Goal: Register for event/course

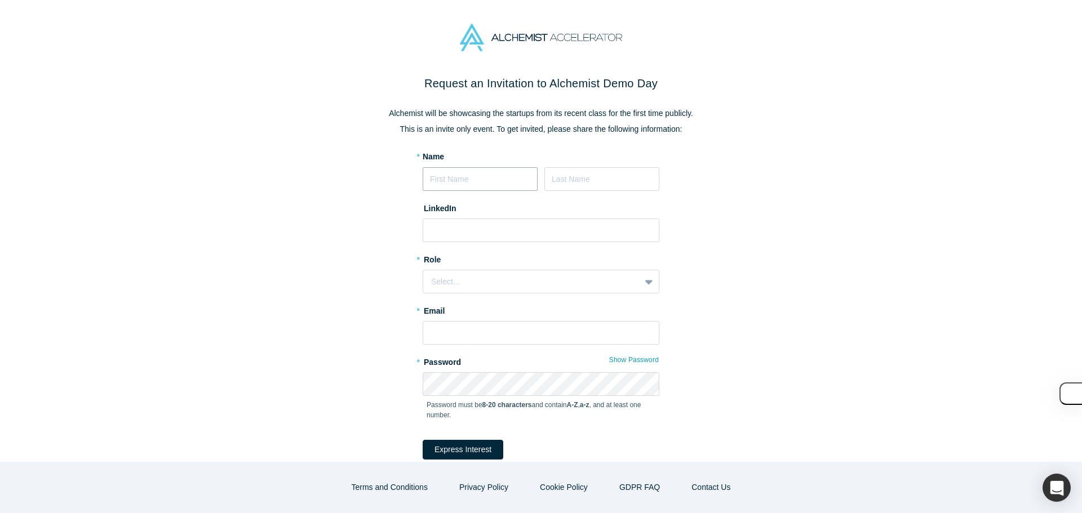
drag, startPoint x: 473, startPoint y: 174, endPoint x: 478, endPoint y: 180, distance: 7.7
click at [473, 174] on input at bounding box center [480, 179] width 115 height 24
type input "Adit"
type input "Arora"
type input "[PERSON_NAME][EMAIL_ADDRESS][DOMAIN_NAME]"
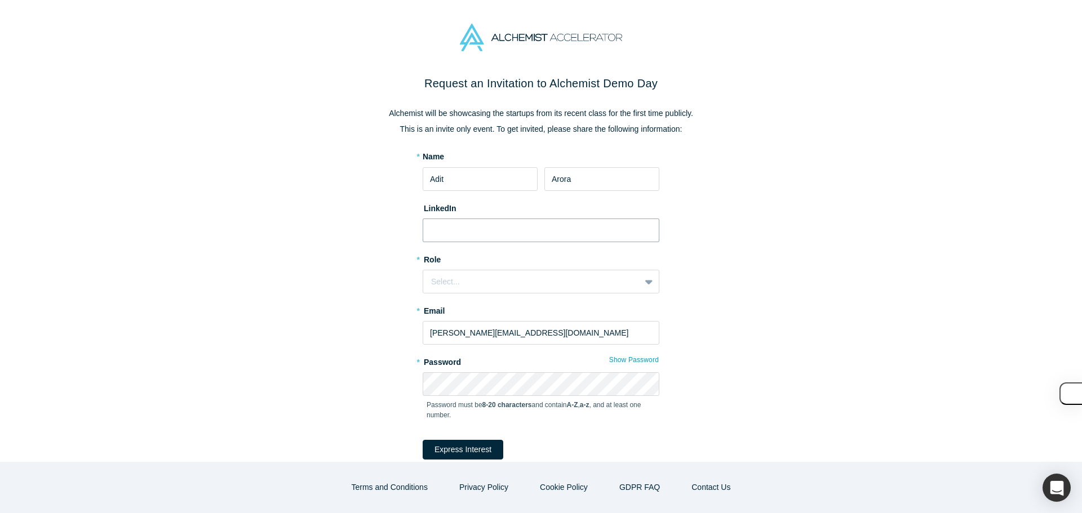
click at [463, 232] on input at bounding box center [541, 231] width 237 height 24
click at [483, 230] on input at bounding box center [541, 231] width 237 height 24
paste input "https://www.linkedin.com/in/aditarora/"
type input "https://www.linkedin.com/in/aditarora/"
click at [483, 285] on div "Select..." at bounding box center [531, 282] width 201 height 12
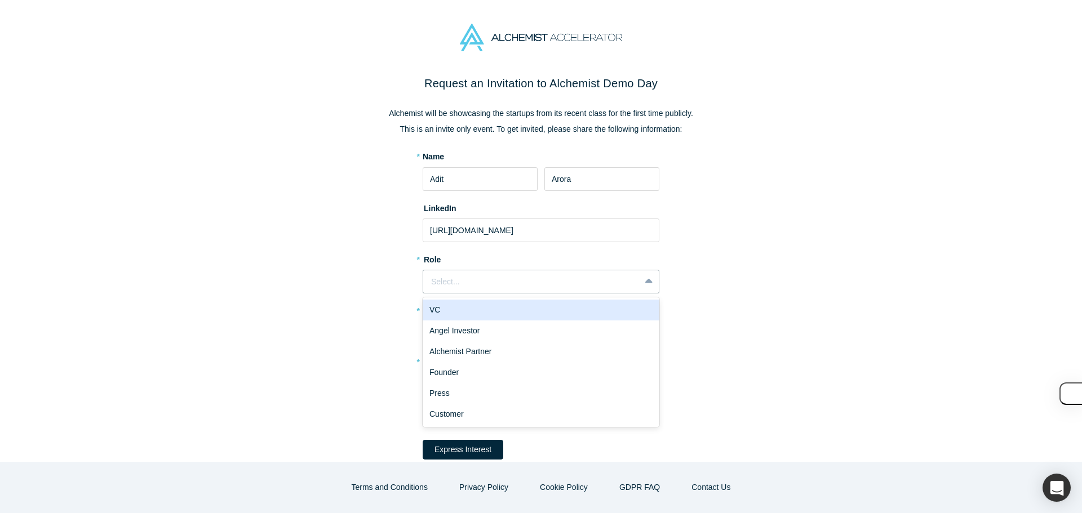
click at [472, 312] on div "VC" at bounding box center [541, 310] width 237 height 21
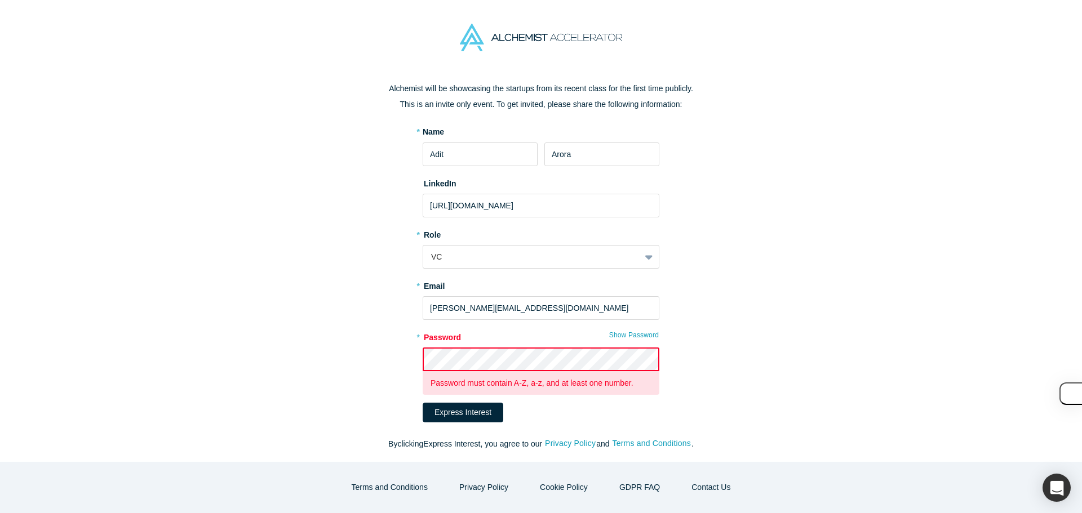
scroll to position [38, 0]
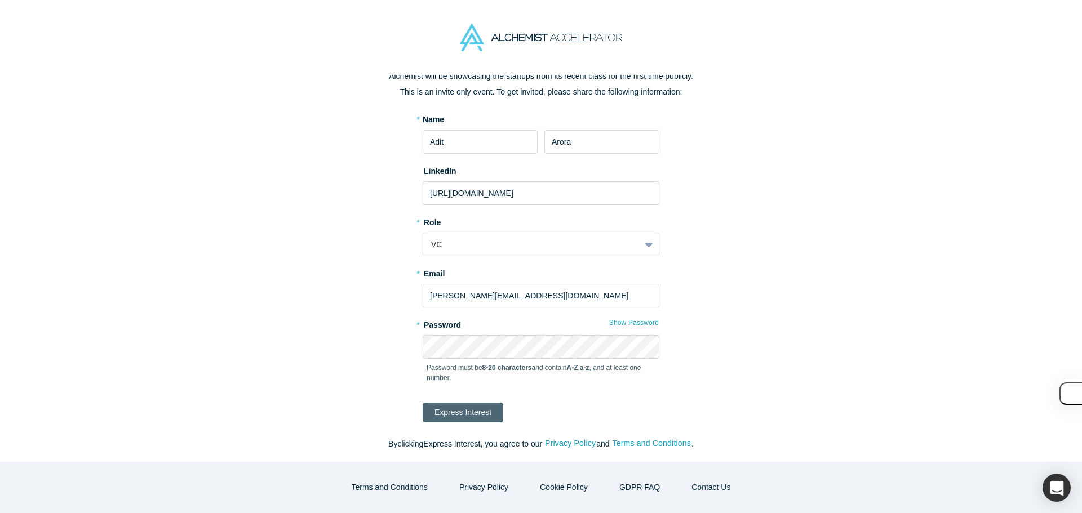
click at [470, 407] on button "Express Interest" at bounding box center [463, 413] width 81 height 20
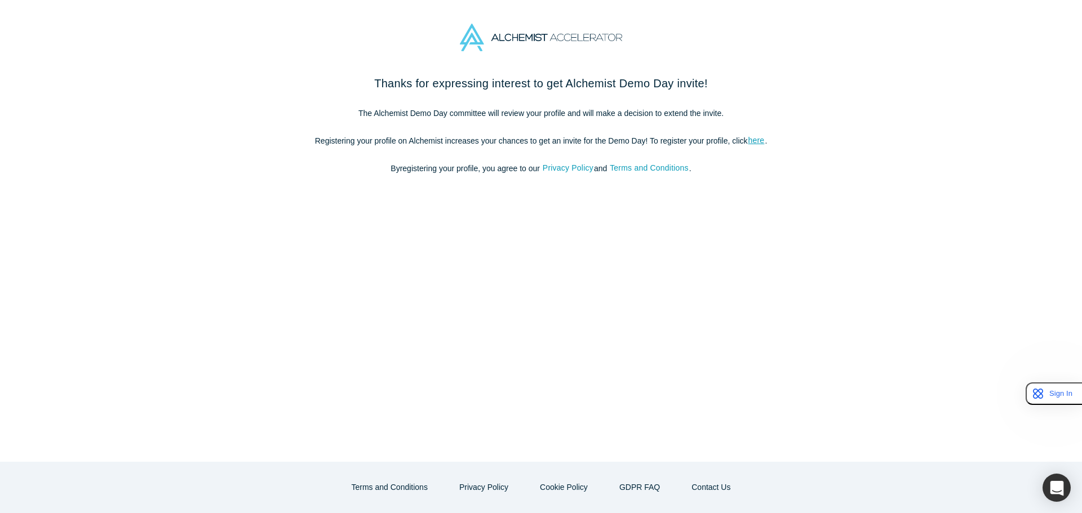
click at [567, 119] on p "The Alchemist Demo Day committee will review your profile and will make a decis…" at bounding box center [540, 114] width 473 height 12
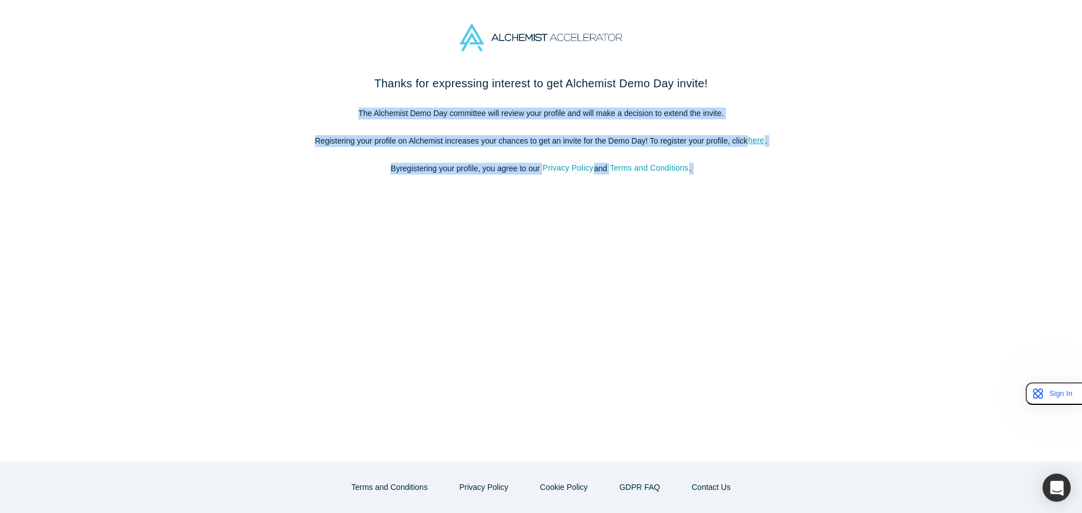
drag, startPoint x: 567, startPoint y: 119, endPoint x: 564, endPoint y: 152, distance: 32.8
click at [564, 152] on div "Thanks for expressing interest to get Alchemist Demo Day invite! The Alchemist …" at bounding box center [540, 131] width 473 height 112
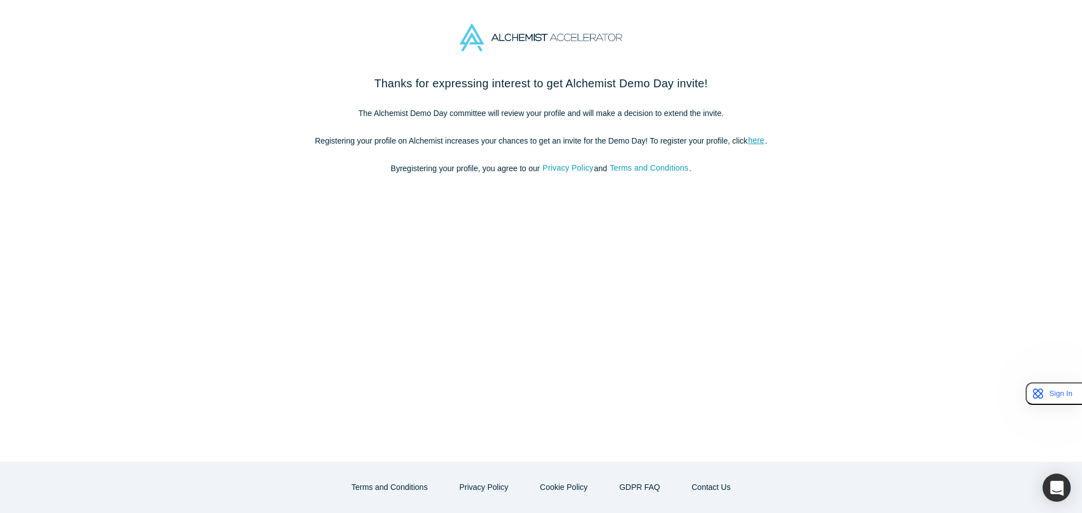
click at [567, 139] on p "Registering your profile on Alchemist increases your chances to get an invite f…" at bounding box center [540, 141] width 473 height 12
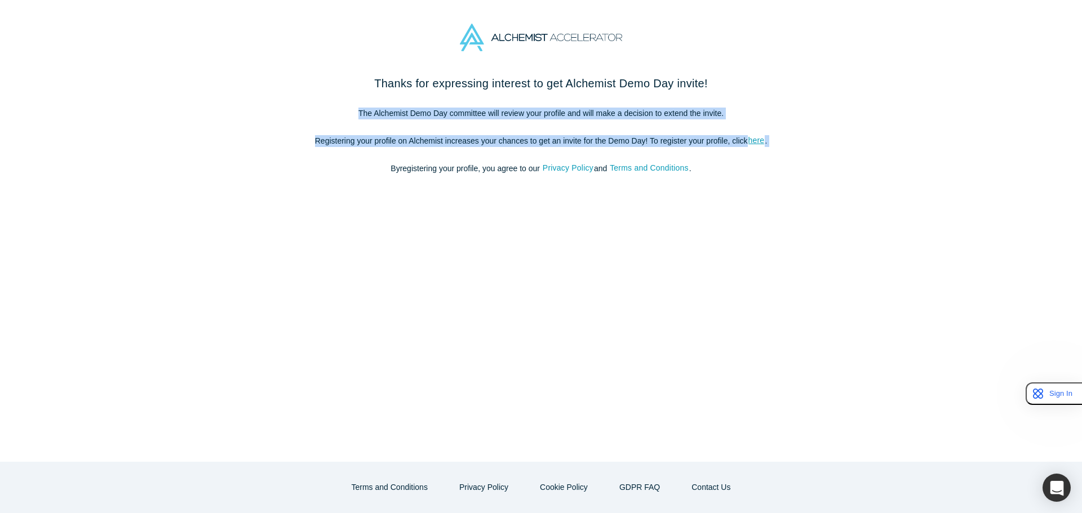
drag, startPoint x: 567, startPoint y: 139, endPoint x: 574, endPoint y: 114, distance: 26.2
click at [574, 114] on div "Thanks for expressing interest to get Alchemist Demo Day invite! The Alchemist …" at bounding box center [540, 131] width 473 height 112
click at [574, 114] on p "The Alchemist Demo Day committee will review your profile and will make a decis…" at bounding box center [540, 114] width 473 height 12
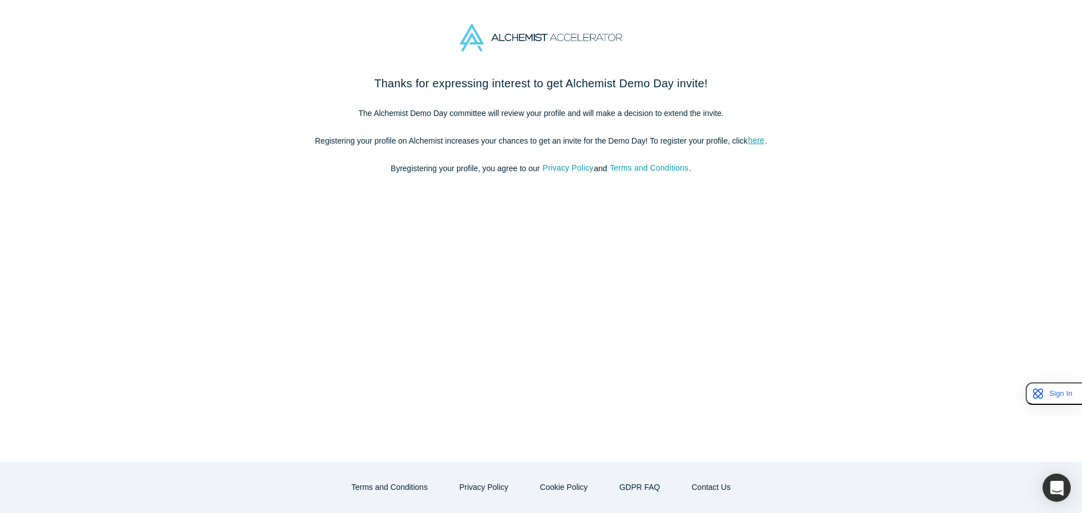
click at [648, 141] on p "Registering your profile on Alchemist increases your chances to get an invite f…" at bounding box center [540, 141] width 473 height 12
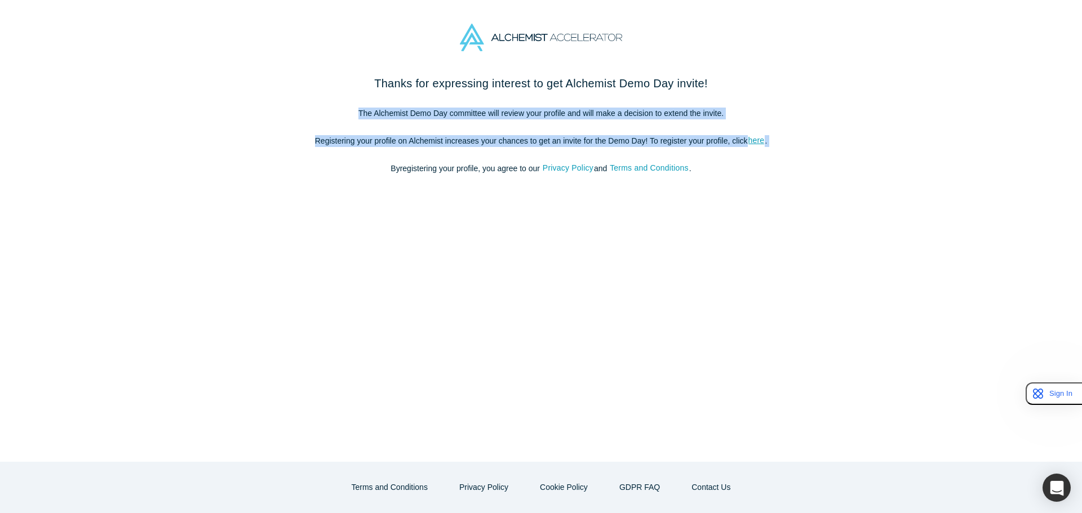
drag, startPoint x: 648, startPoint y: 141, endPoint x: 648, endPoint y: 118, distance: 23.1
click at [648, 118] on div "Thanks for expressing interest to get Alchemist Demo Day invite! The Alchemist …" at bounding box center [540, 131] width 473 height 112
click at [648, 118] on p "The Alchemist Demo Day committee will review your profile and will make a decis…" at bounding box center [540, 114] width 473 height 12
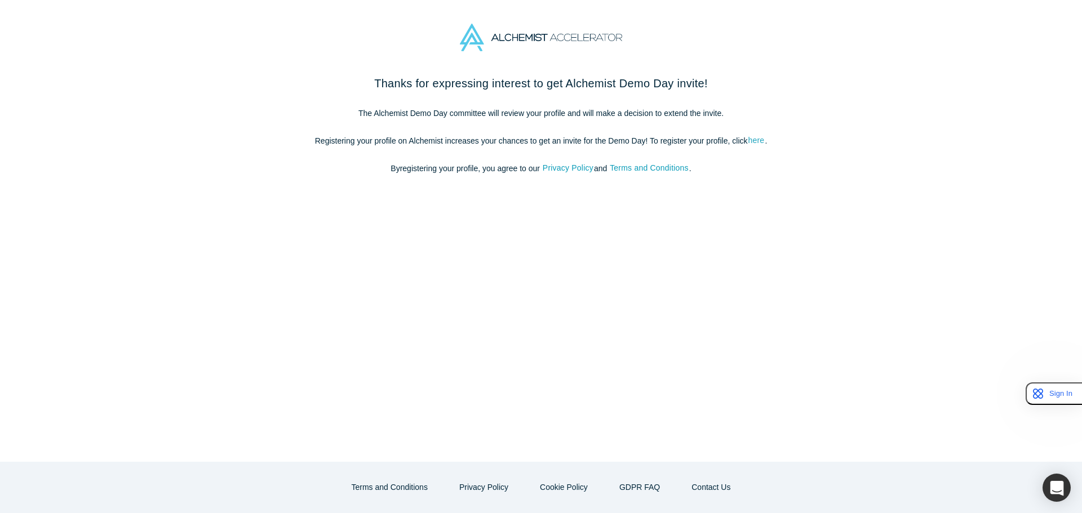
click at [755, 137] on link "here" at bounding box center [756, 140] width 17 height 13
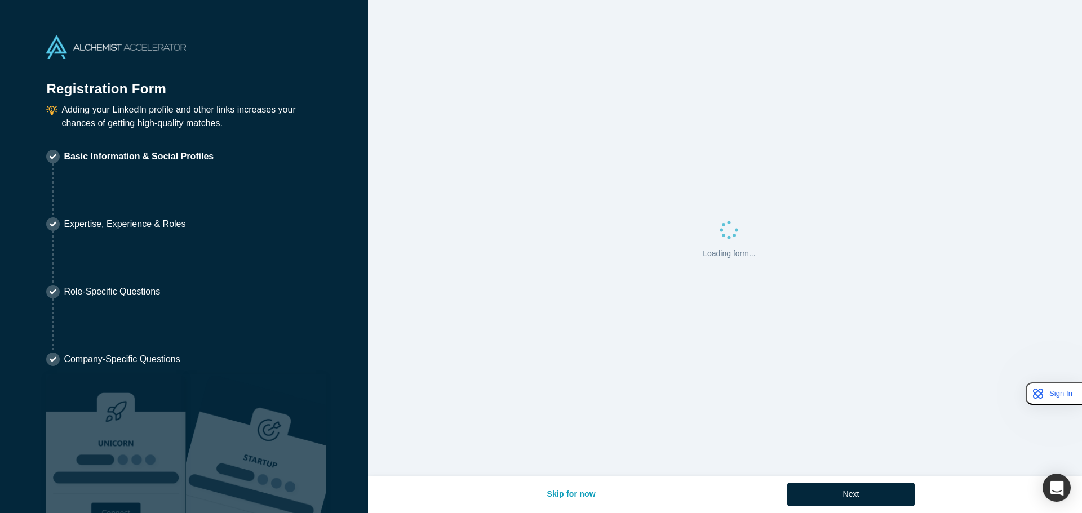
select select "US"
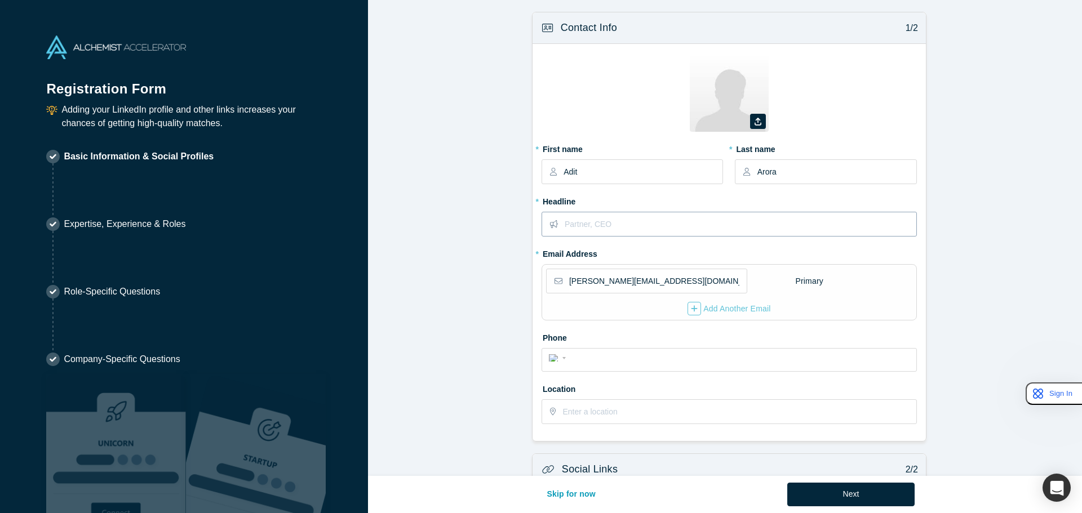
click at [624, 224] on input "text" at bounding box center [739, 224] width 351 height 24
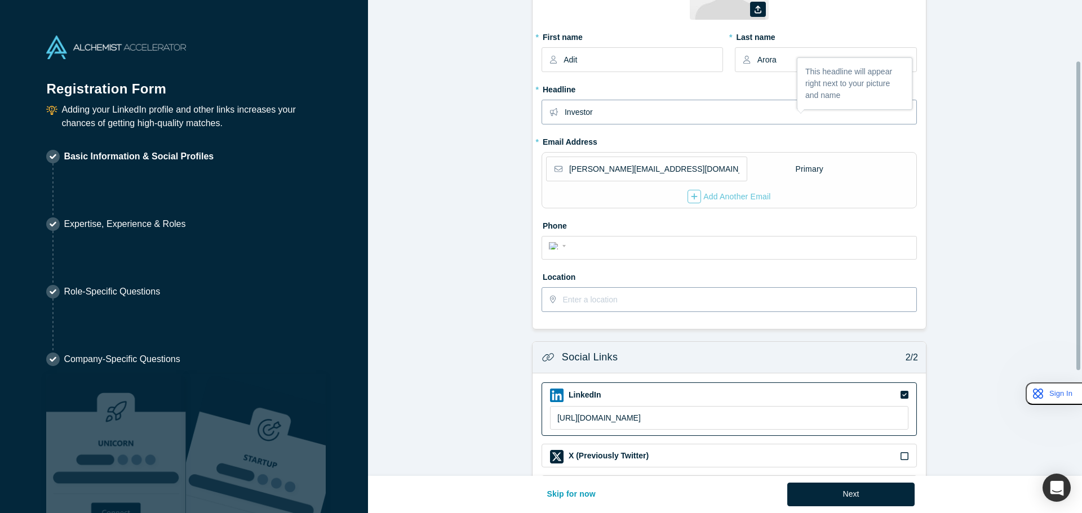
scroll to position [113, 0]
type input "Investor"
click at [590, 248] on input "tel" at bounding box center [739, 246] width 340 height 16
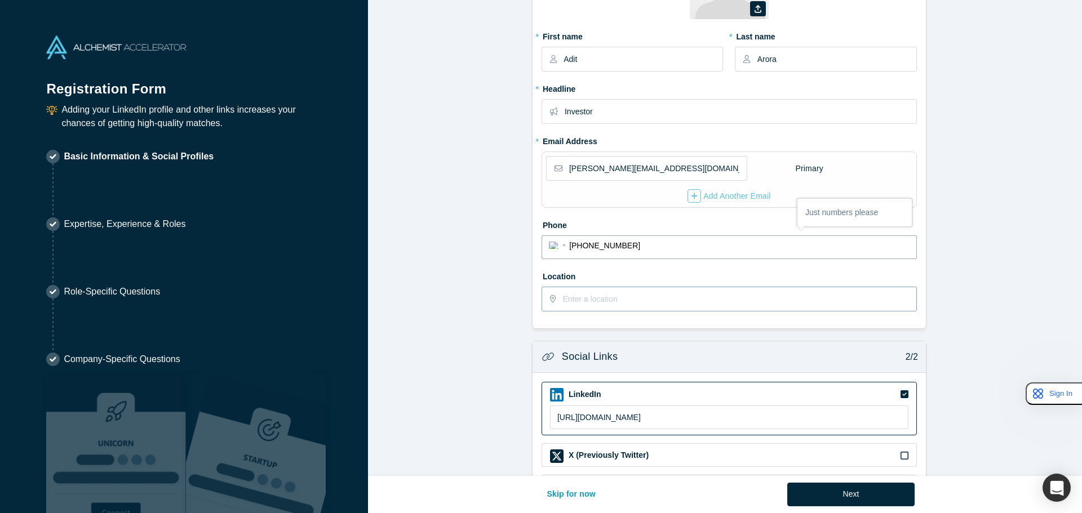
type input "[PHONE_NUMBER]"
click at [620, 301] on input "text" at bounding box center [738, 299] width 353 height 24
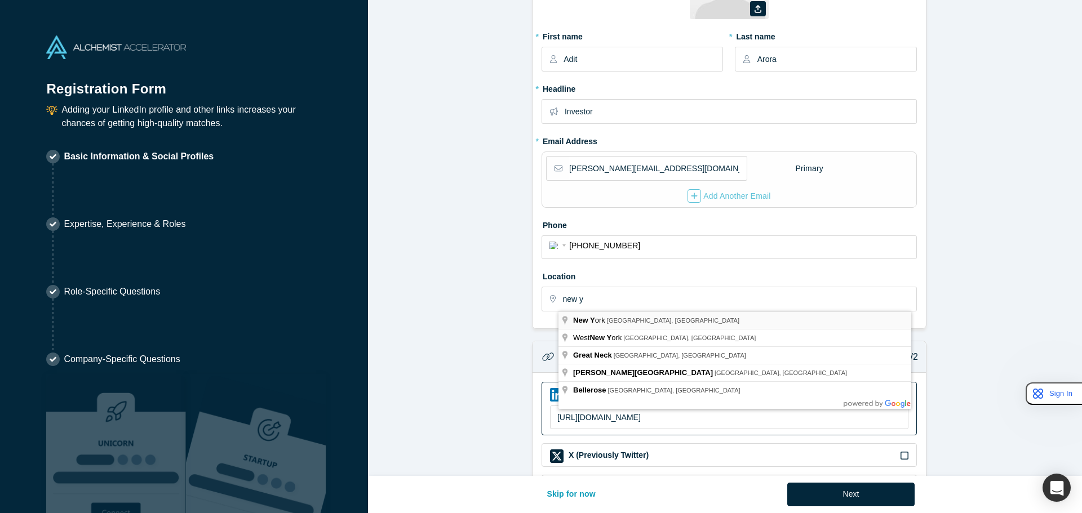
type input "[US_STATE], [GEOGRAPHIC_DATA], [GEOGRAPHIC_DATA]"
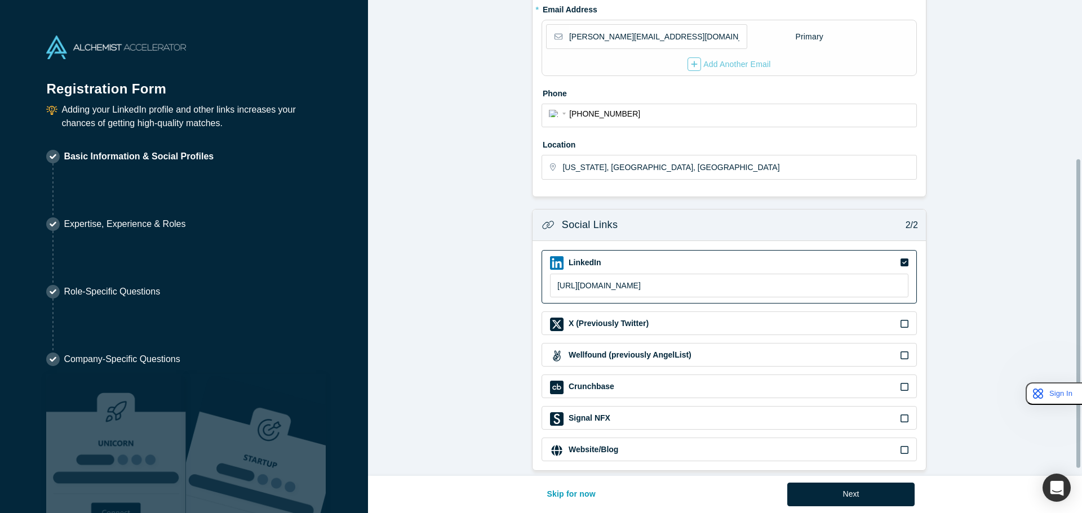
scroll to position [255, 0]
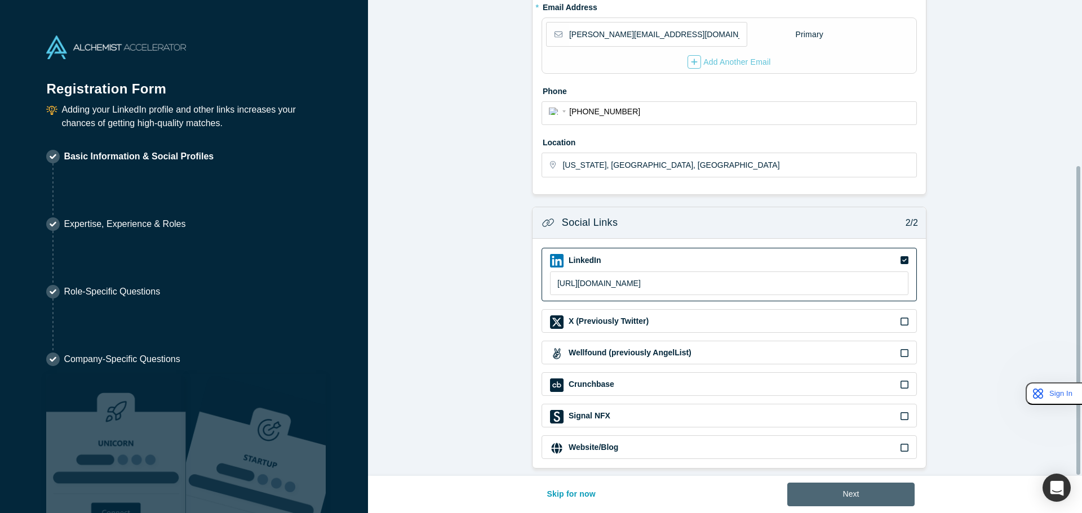
click at [841, 503] on button "Next" at bounding box center [851, 495] width 128 height 24
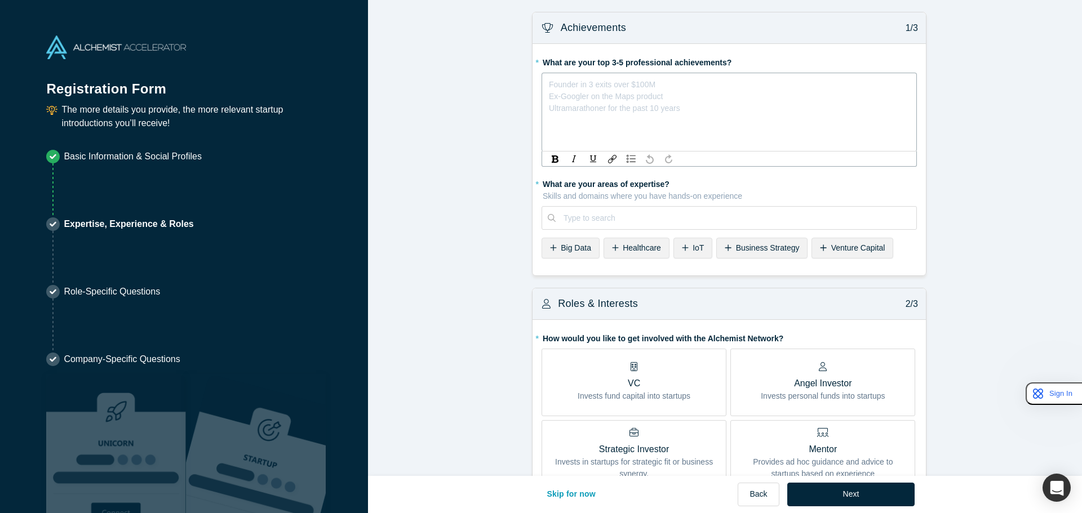
click at [634, 86] on div "rdw-editor" at bounding box center [729, 83] width 360 height 12
click at [594, 212] on div "Type to search" at bounding box center [728, 218] width 375 height 24
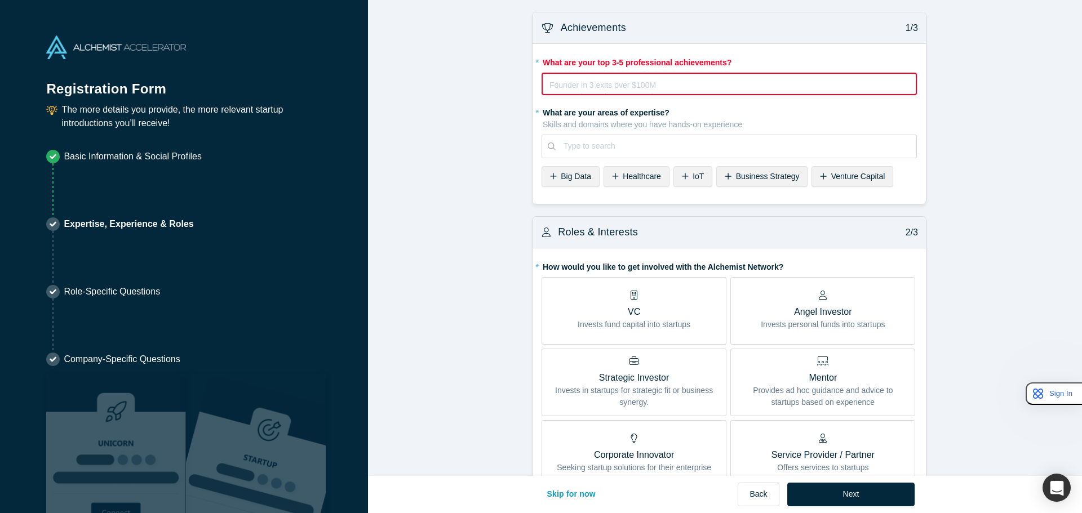
click at [621, 310] on p "VC" at bounding box center [633, 312] width 113 height 14
click at [0, 0] on input "VC Invests fund capital into startups" at bounding box center [0, 0] width 0 height 0
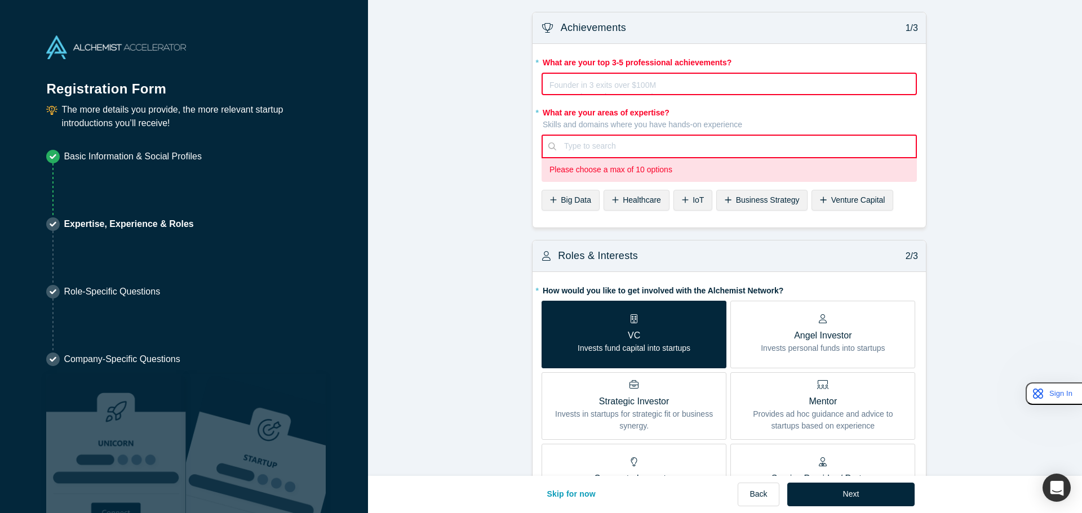
click at [724, 145] on div at bounding box center [736, 146] width 344 height 14
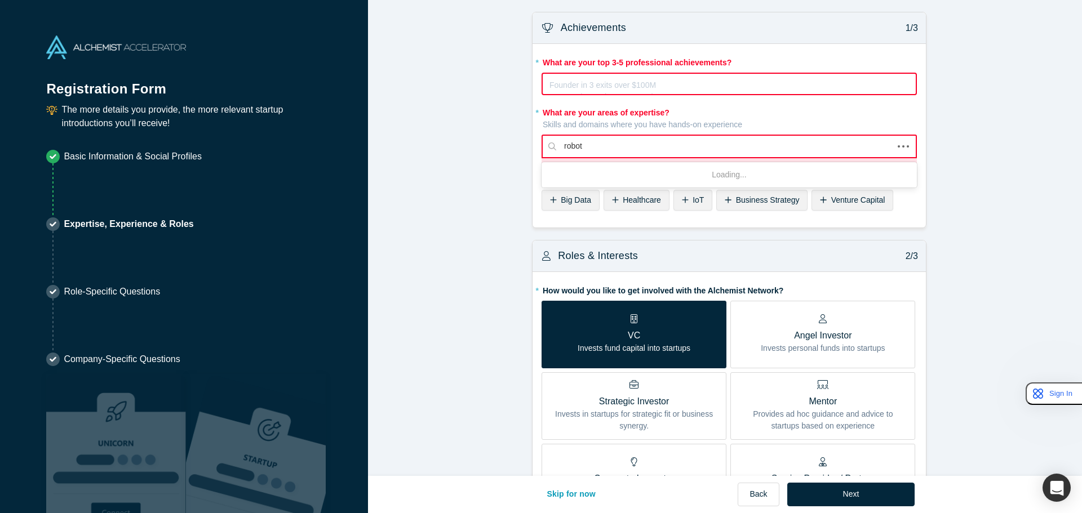
type input "roboti"
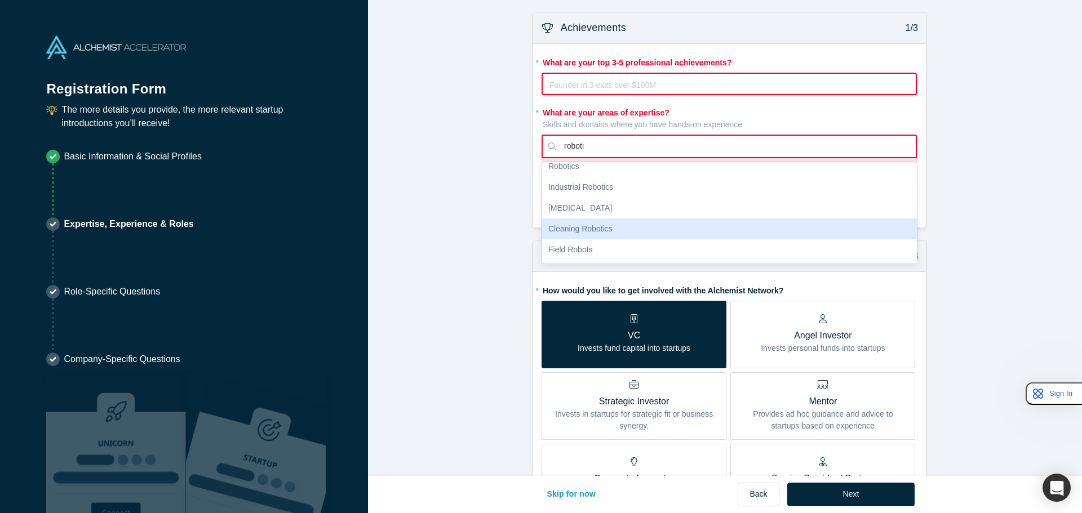
scroll to position [132, 0]
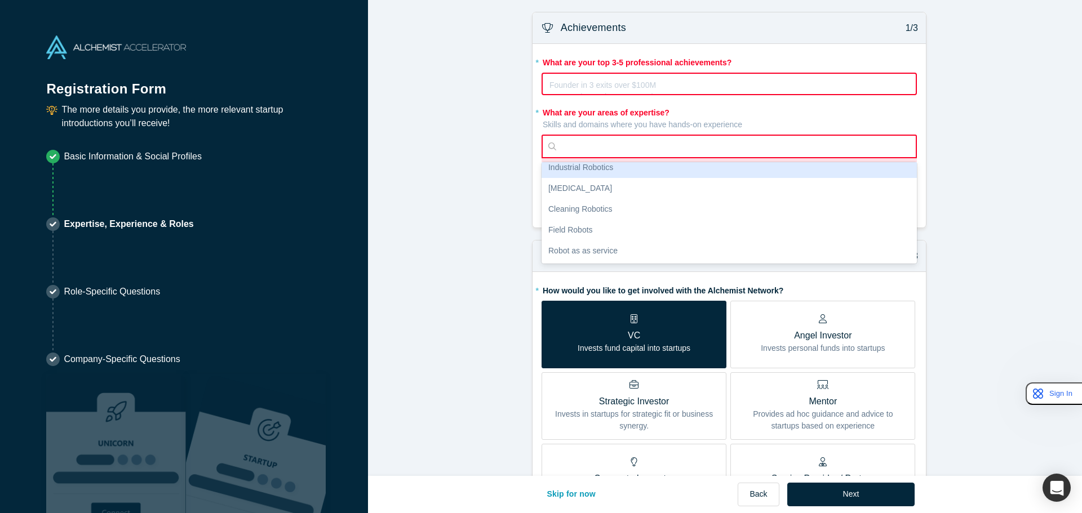
click at [631, 142] on div at bounding box center [736, 146] width 344 height 14
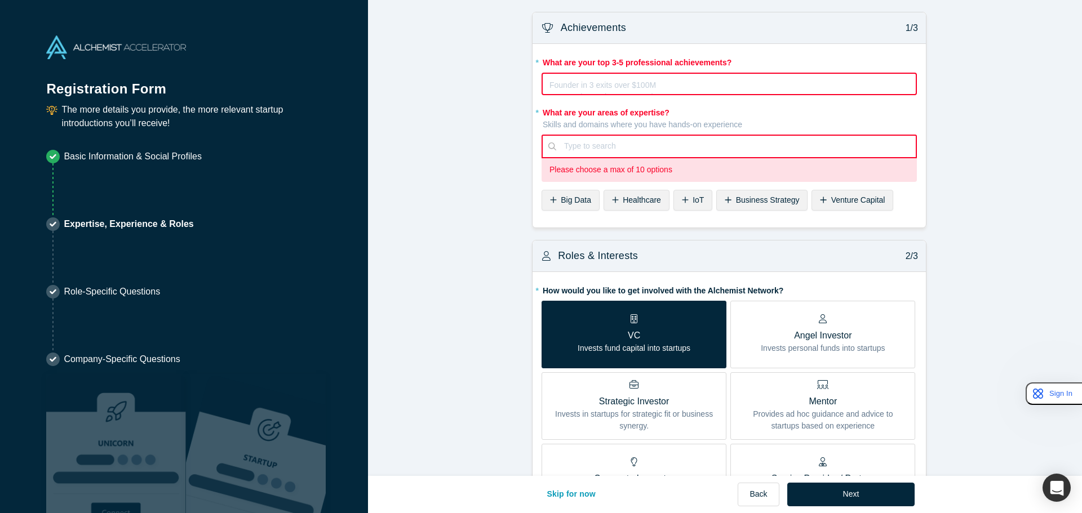
click at [631, 142] on div at bounding box center [736, 146] width 344 height 14
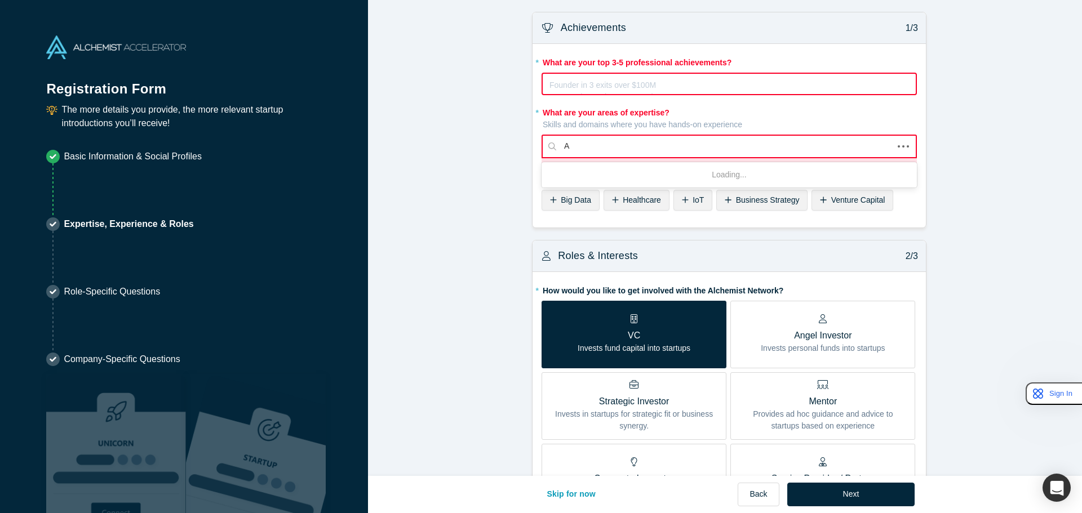
type input "AI"
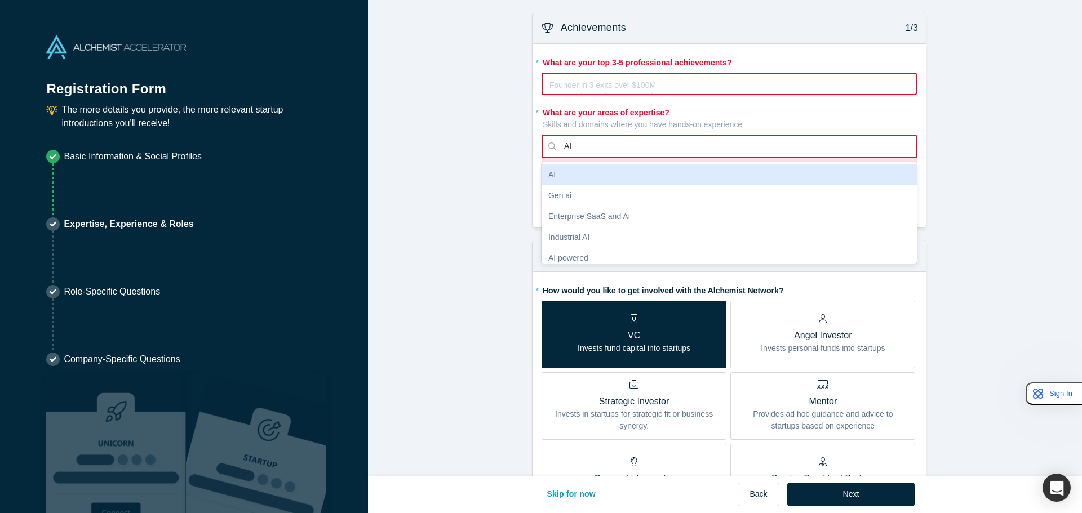
click at [611, 178] on div "AI" at bounding box center [728, 174] width 375 height 21
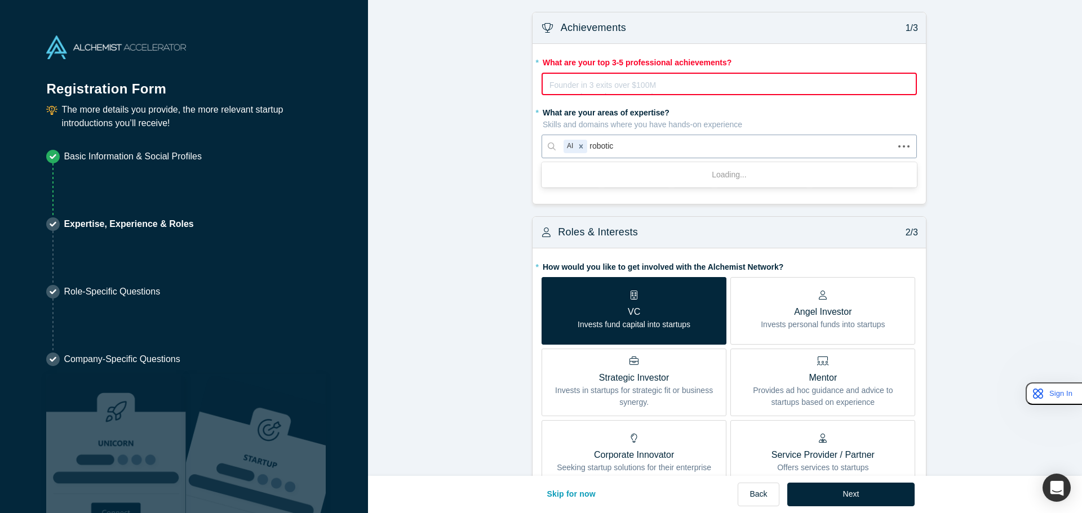
type input "robotics"
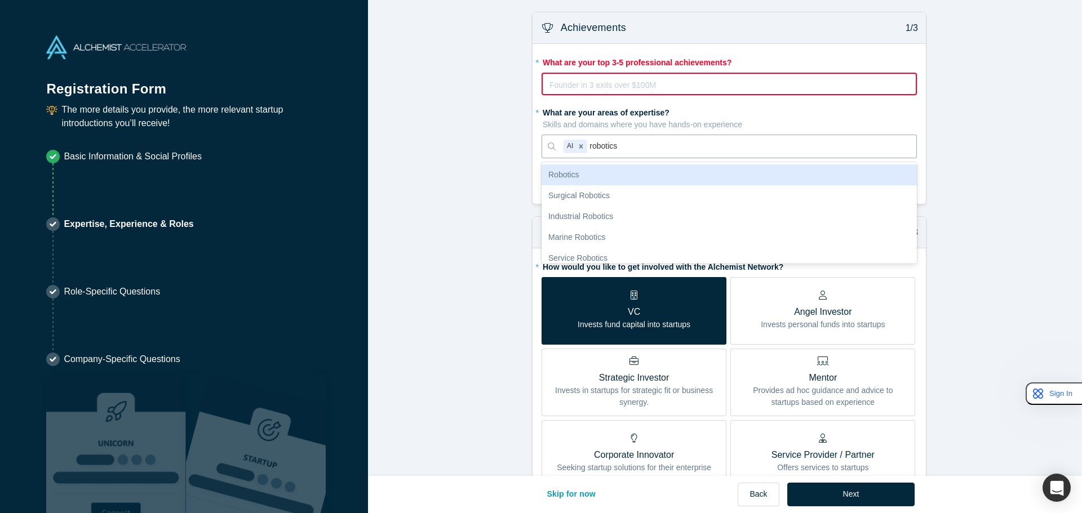
click at [625, 172] on div "Robotics" at bounding box center [728, 174] width 375 height 21
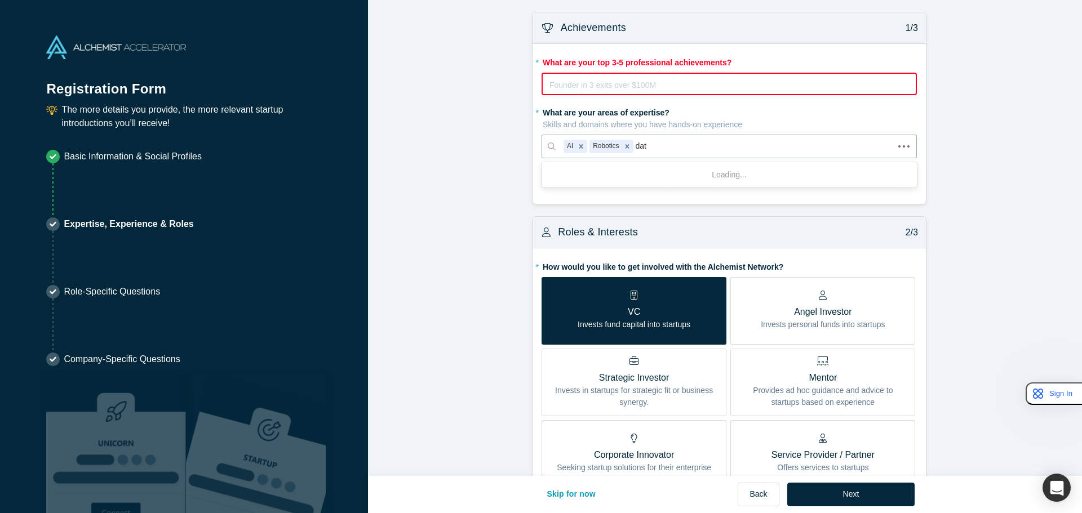
type input "data"
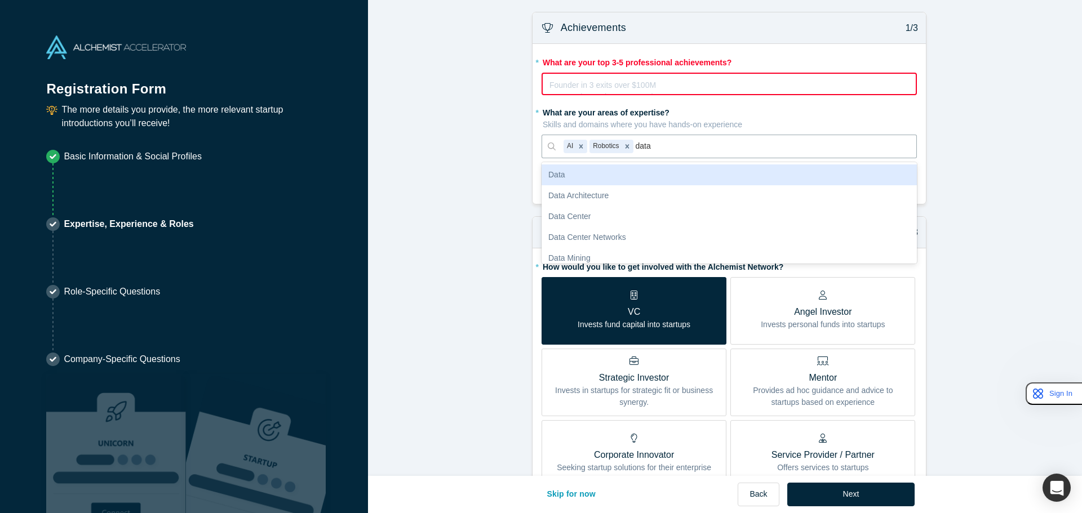
click at [595, 176] on div "Data" at bounding box center [728, 174] width 375 height 21
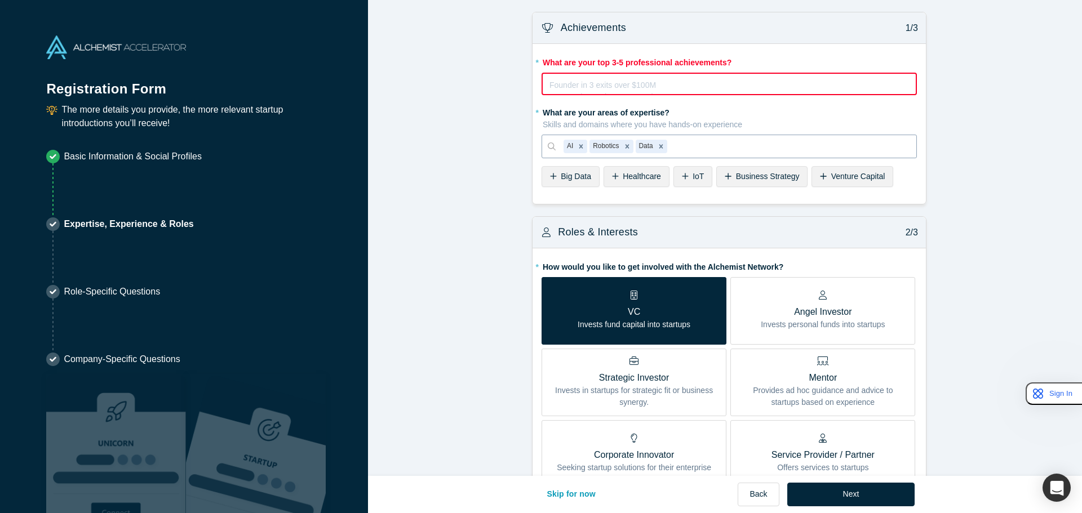
click at [709, 147] on div at bounding box center [788, 146] width 239 height 14
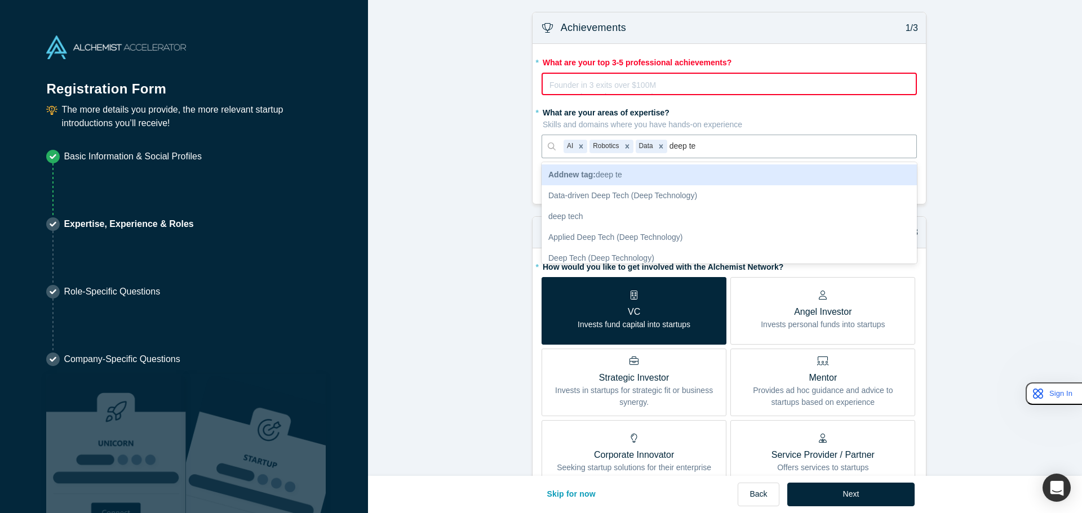
type input "deep te"
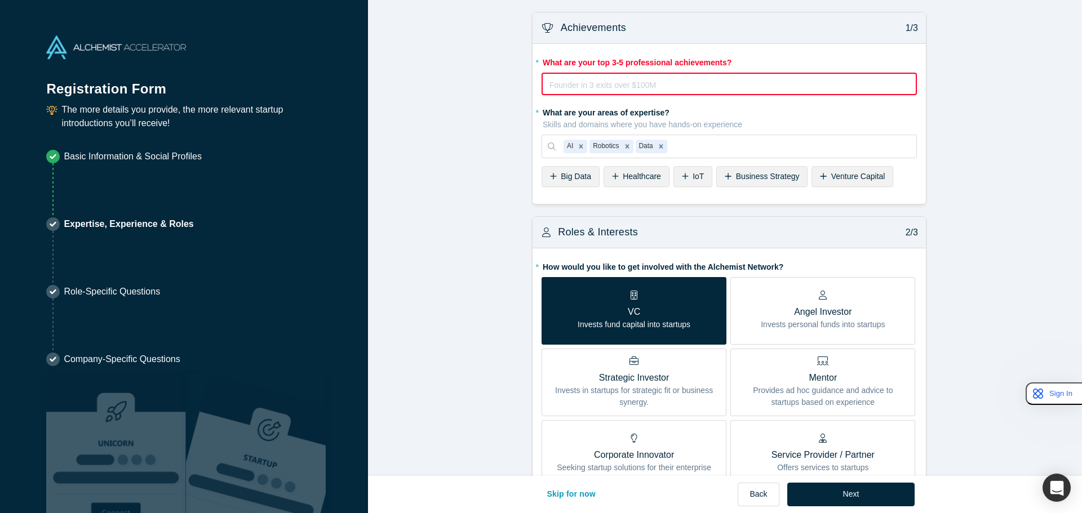
click at [669, 85] on div "rdw-editor" at bounding box center [729, 83] width 359 height 12
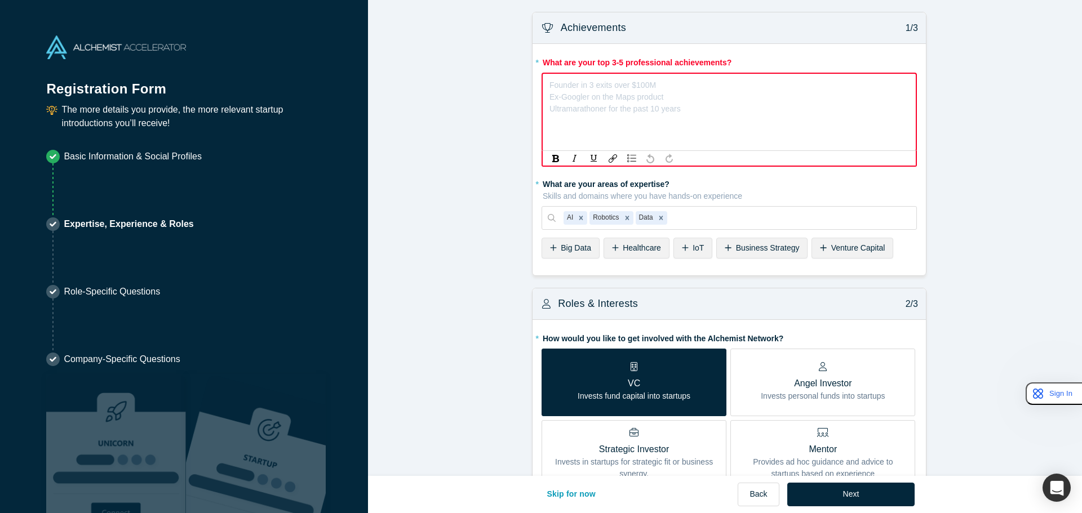
click at [672, 110] on div "Founder in 3 exits over $100M Ex-Googler on the Maps product Ultramarathoner fo…" at bounding box center [614, 96] width 131 height 35
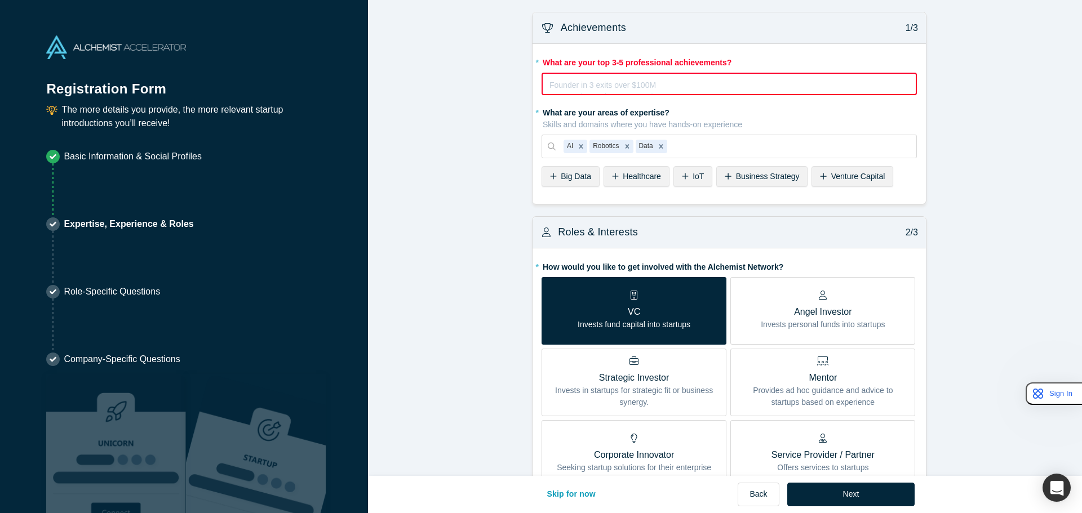
click at [672, 110] on div "Founder in 3 exits over $100M Ex-Googler on the Maps product Ultramarathoner fo…" at bounding box center [614, 96] width 131 height 35
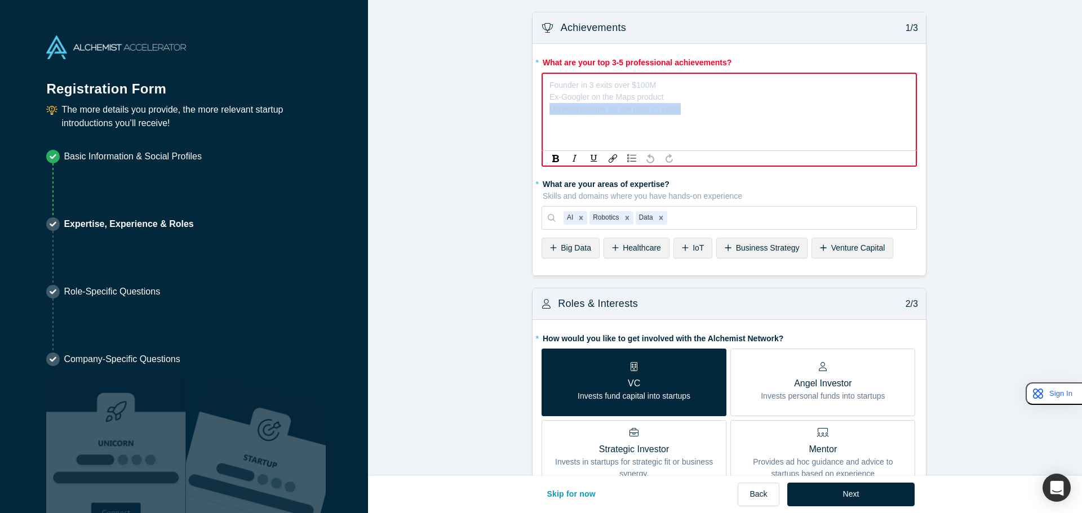
click at [672, 110] on div "Founder in 3 exits over $100M Ex-Googler on the Maps product Ultramarathoner fo…" at bounding box center [614, 96] width 131 height 35
click at [679, 107] on div "Founder in 3 exits over $100M Ex-Googler on the Maps product Ultramarathoner fo…" at bounding box center [728, 112] width 375 height 79
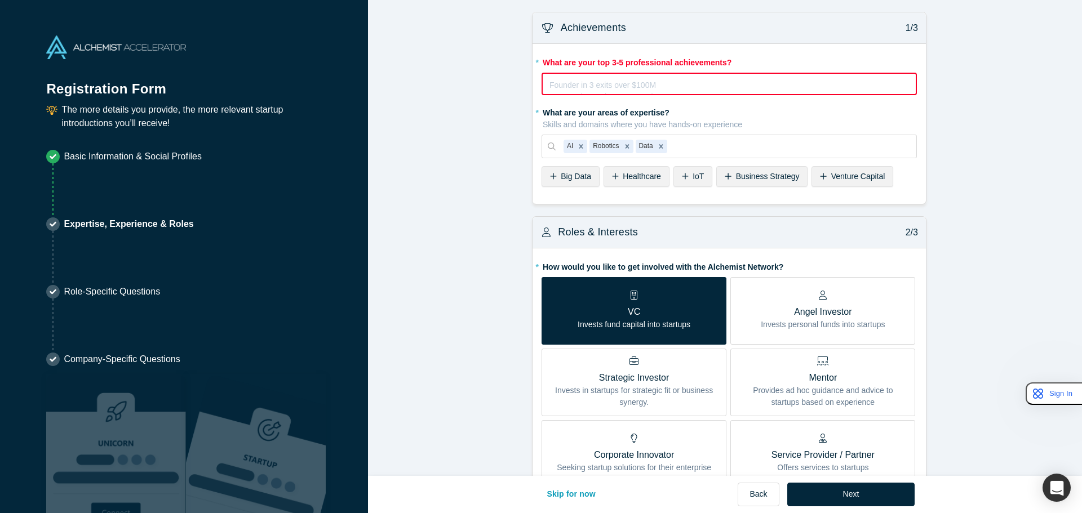
click at [679, 95] on div "Founder in 3 exits over $100M Ex-Googler on the Maps product Ultramarathoner fo…" at bounding box center [728, 84] width 375 height 23
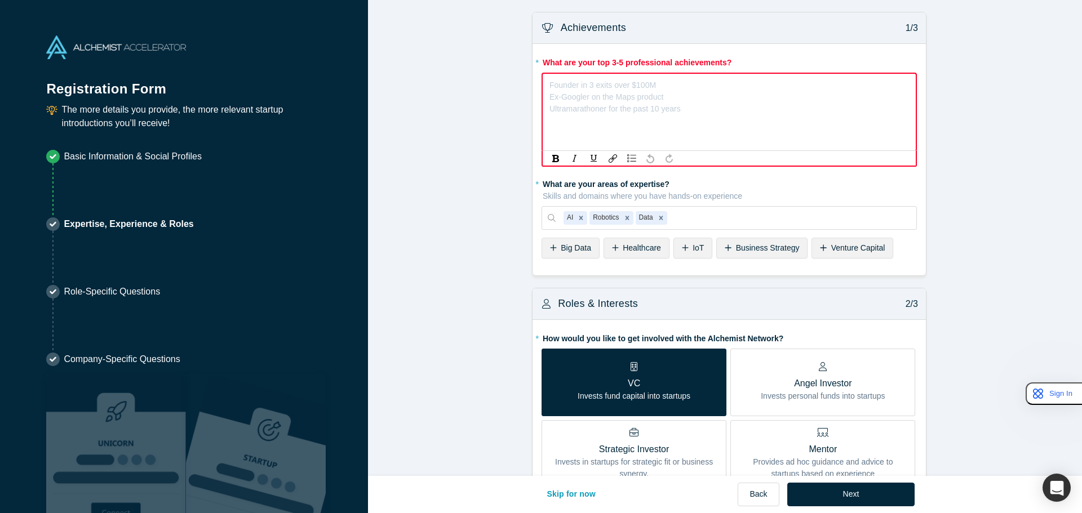
click at [694, 108] on div "Founder in 3 exits over $100M Ex-Googler on the Maps product Ultramarathoner fo…" at bounding box center [728, 112] width 375 height 79
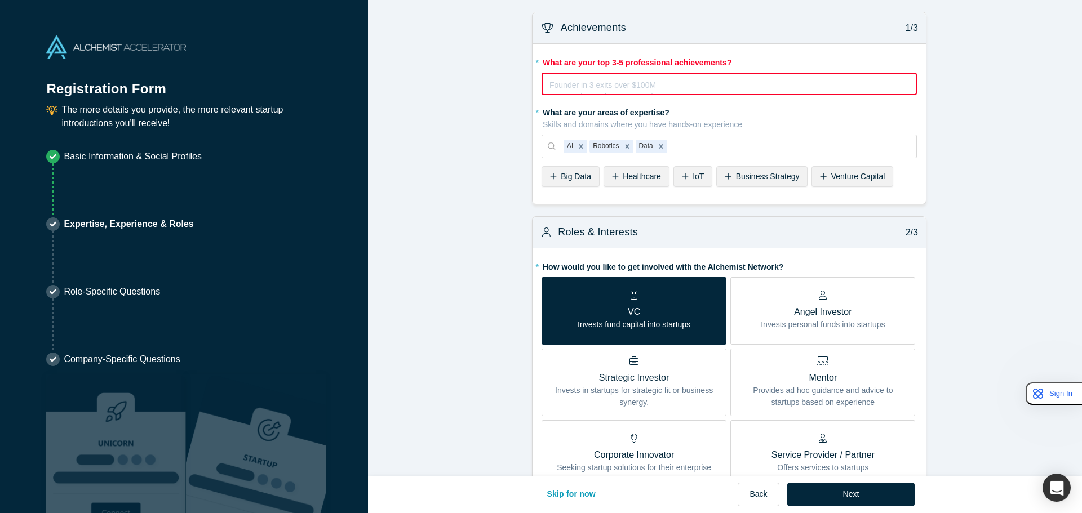
click at [694, 95] on div "Founder in 3 exits over $100M Ex-Googler on the Maps product Ultramarathoner fo…" at bounding box center [728, 84] width 375 height 23
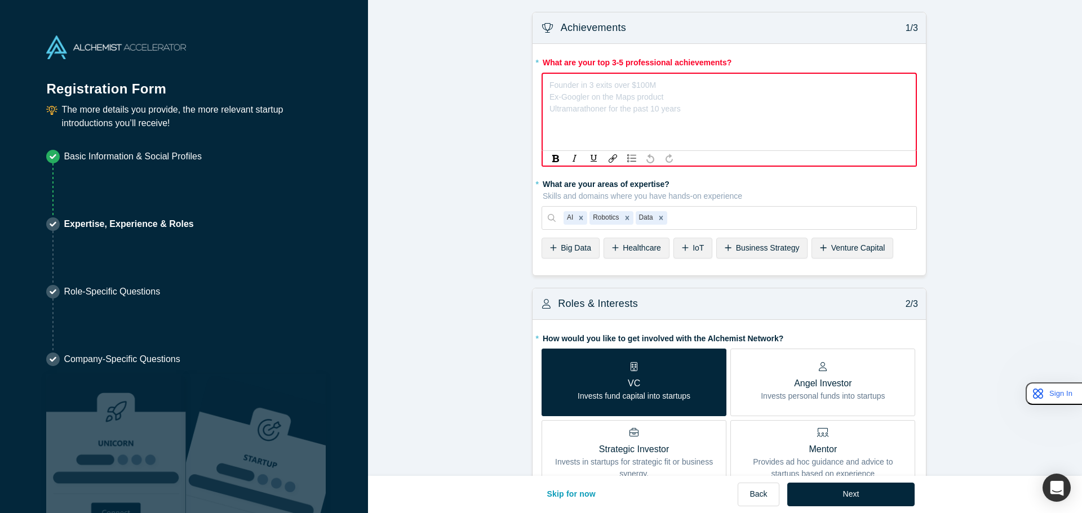
click at [686, 112] on div "Founder in 3 exits over $100M Ex-Googler on the Maps product Ultramarathoner fo…" at bounding box center [728, 112] width 375 height 79
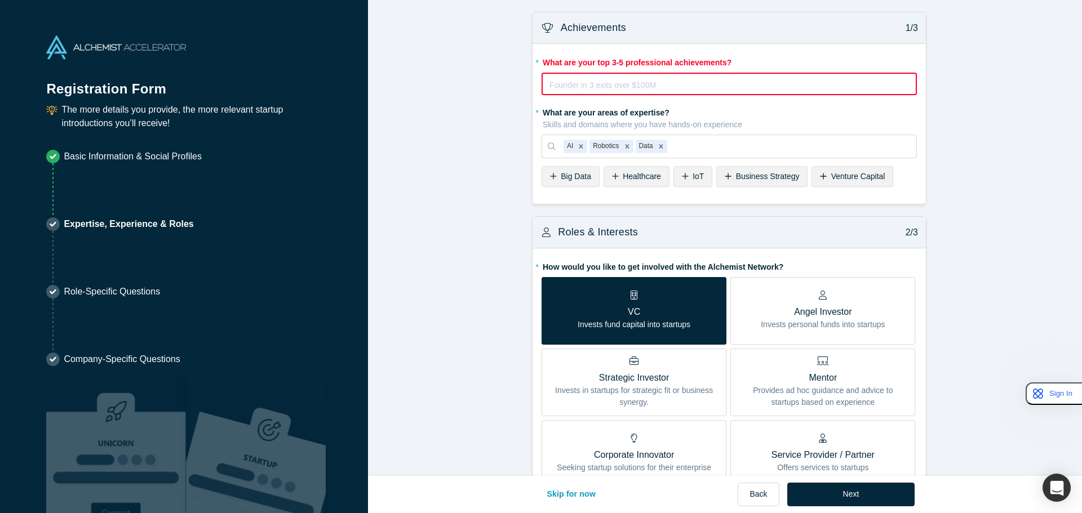
click at [686, 95] on div "Founder in 3 exits over $100M Ex-Googler on the Maps product Ultramarathoner fo…" at bounding box center [728, 84] width 375 height 23
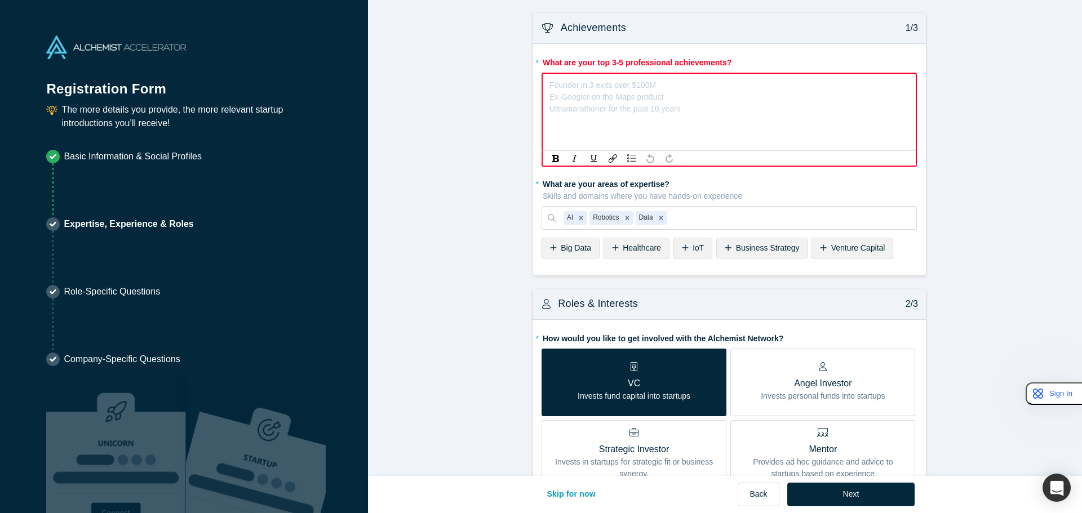
click at [686, 112] on div "Founder in 3 exits over $100M Ex-Googler on the Maps product Ultramarathoner fo…" at bounding box center [728, 112] width 375 height 79
click at [902, 195] on div "* What are your areas of expertise? Skills and domains where you have hands-on …" at bounding box center [728, 202] width 375 height 55
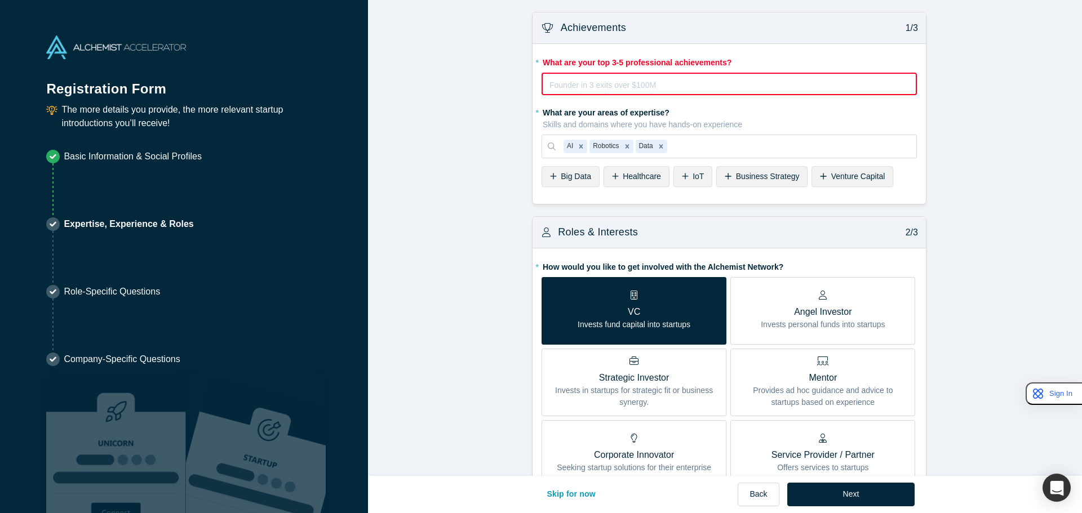
scroll to position [338, 0]
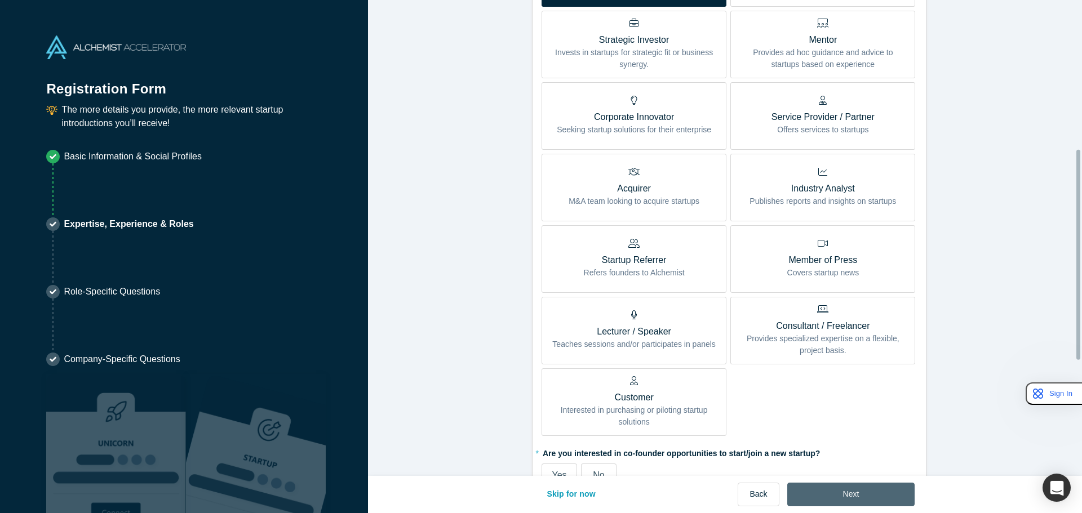
click at [836, 488] on button "Next" at bounding box center [851, 495] width 128 height 24
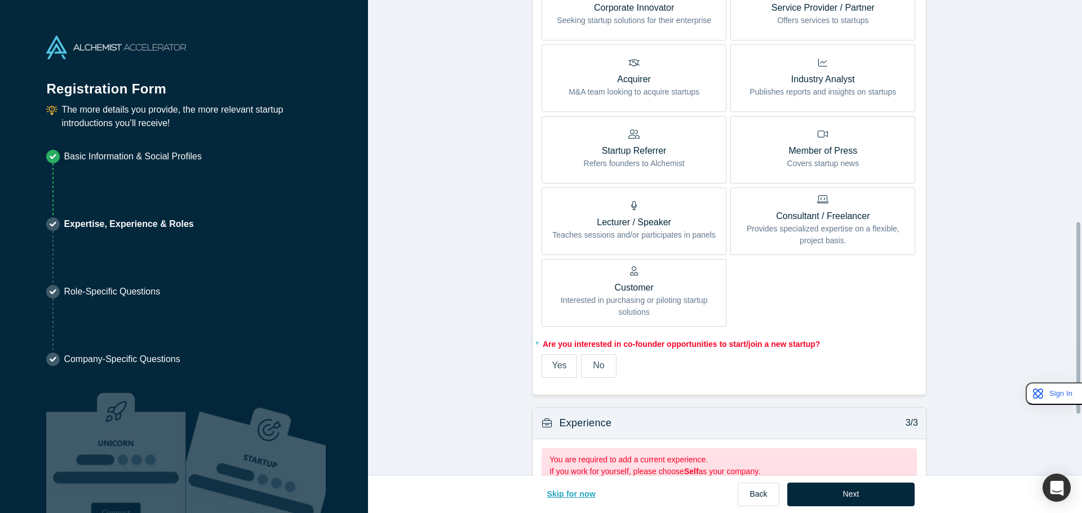
scroll to position [705, 0]
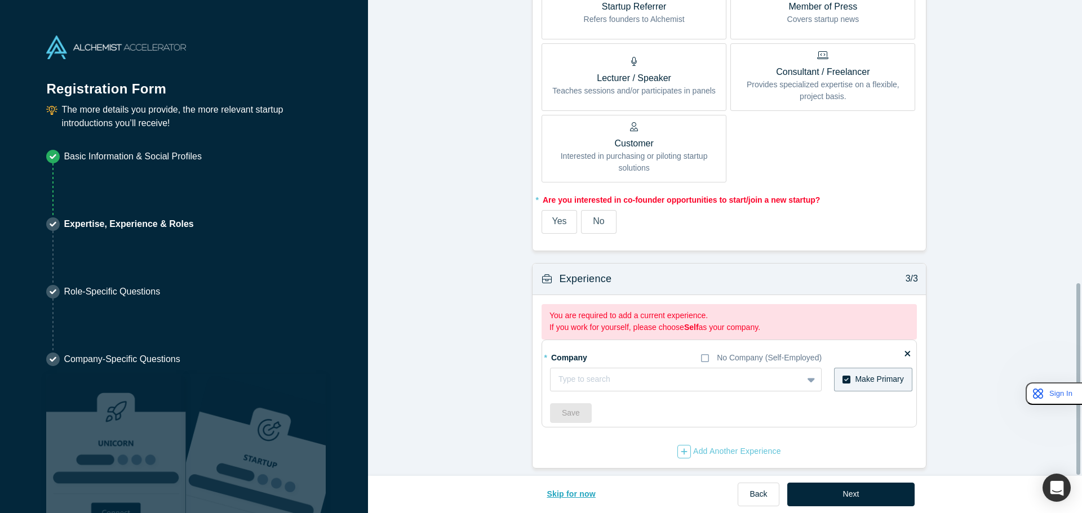
click at [577, 493] on button "Skip for now" at bounding box center [571, 495] width 73 height 24
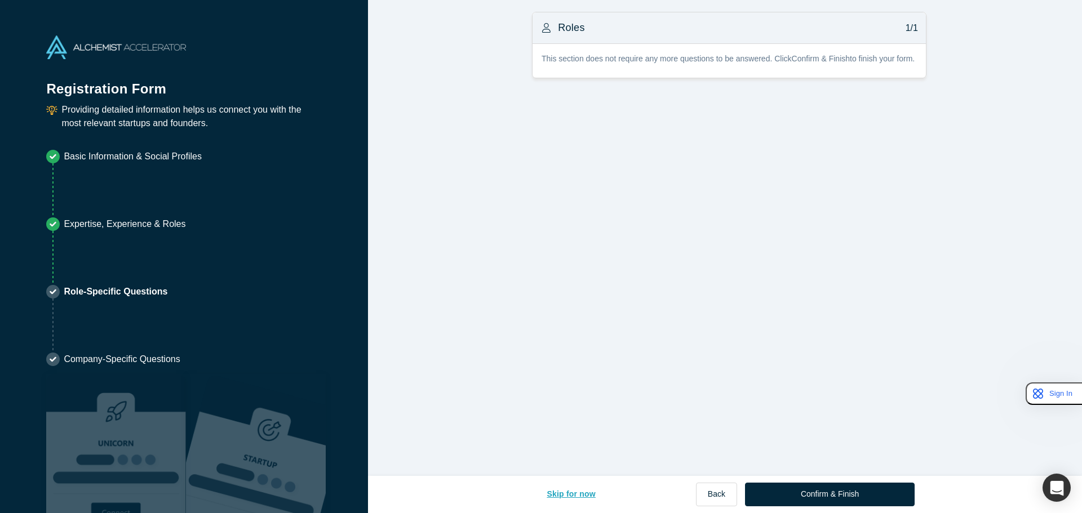
click at [558, 497] on button "Skip for now" at bounding box center [571, 495] width 73 height 24
click at [558, 496] on button "Skip for now" at bounding box center [571, 495] width 73 height 24
